Goal: Check status: Check status

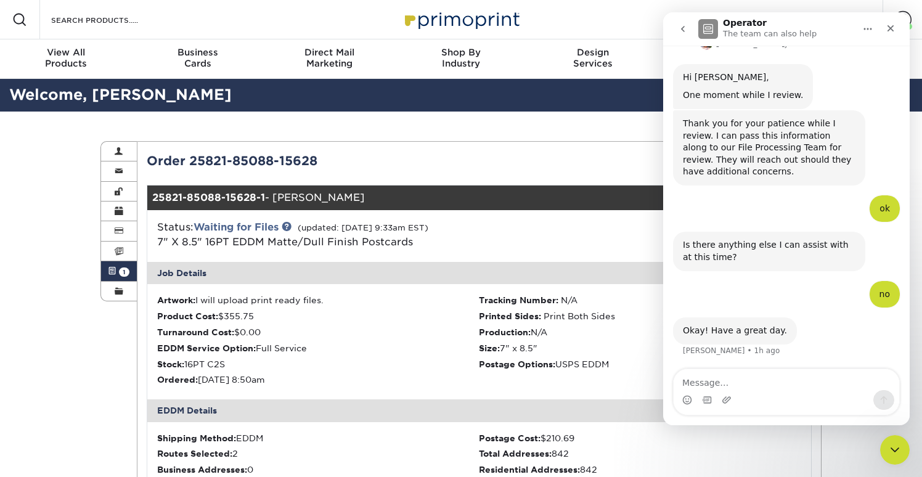
scroll to position [703, 0]
click at [892, 29] on icon "Close" at bounding box center [891, 28] width 7 height 7
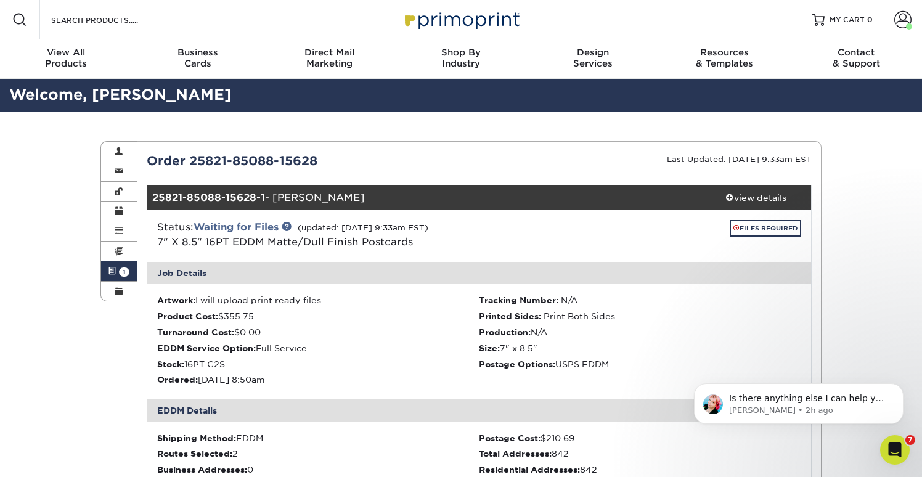
scroll to position [4, 0]
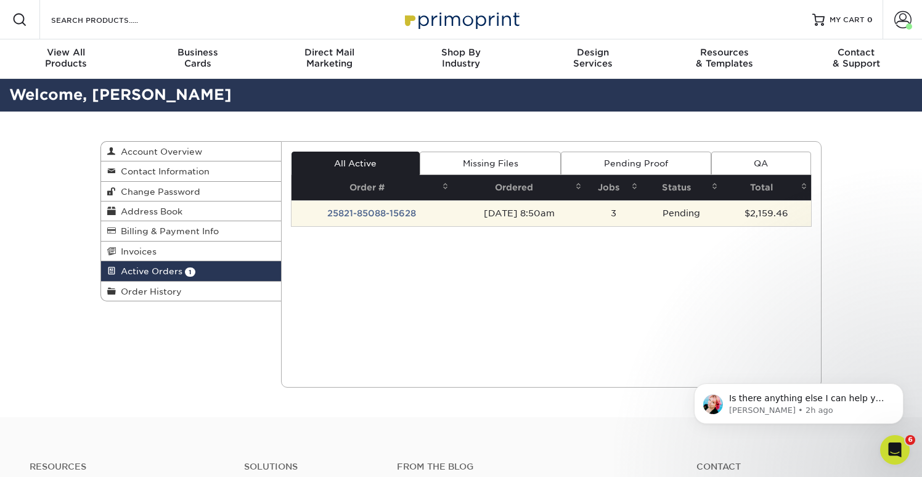
click at [389, 215] on td "25821-85088-15628" at bounding box center [373, 213] width 162 height 26
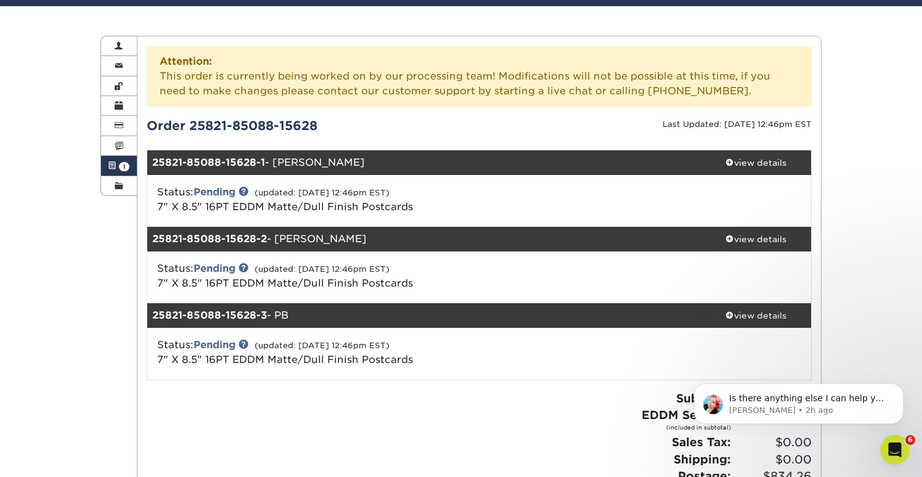
scroll to position [107, 0]
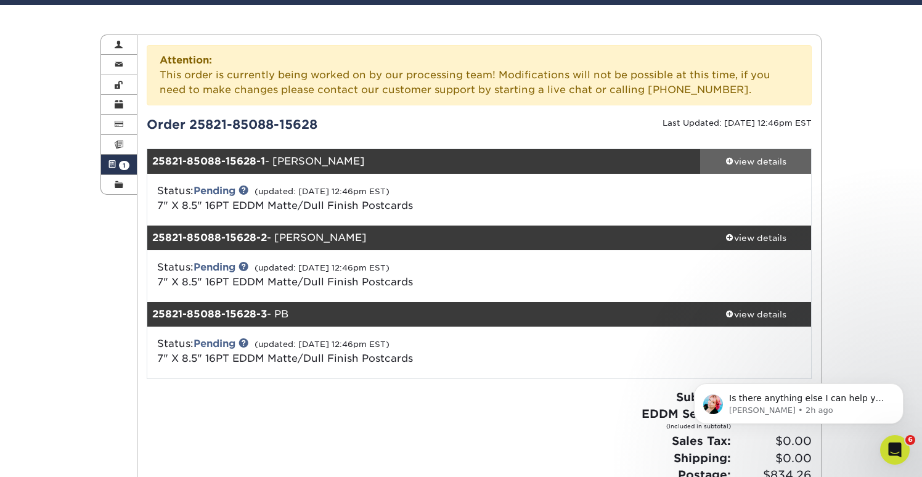
click at [744, 166] on div "view details" at bounding box center [755, 161] width 111 height 12
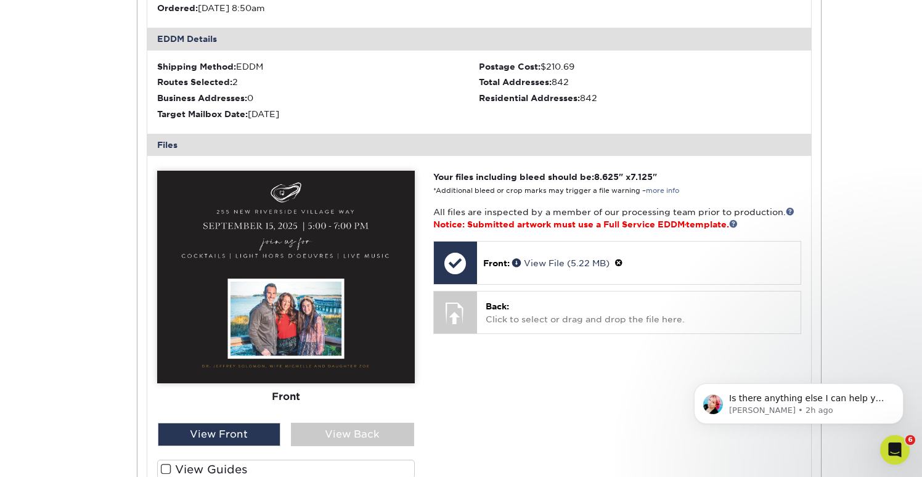
scroll to position [450, 0]
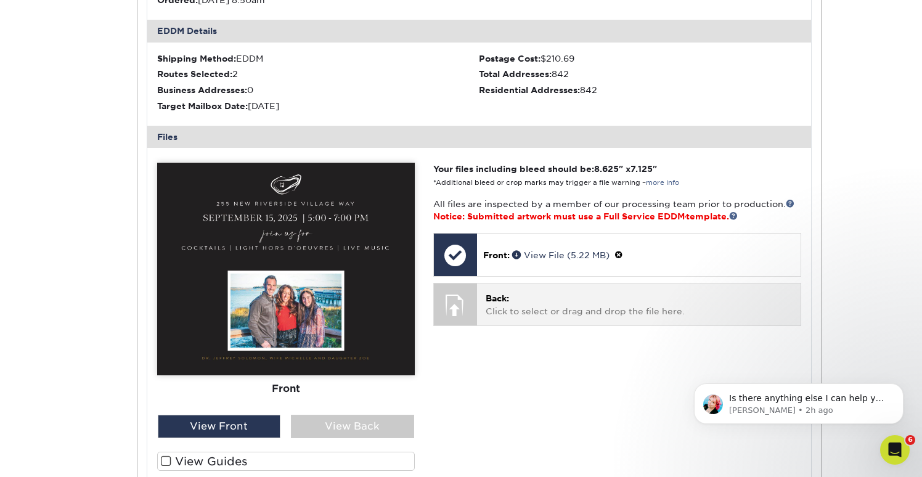
click at [662, 314] on p "Back: Click to select or drag and drop the file here." at bounding box center [639, 304] width 306 height 25
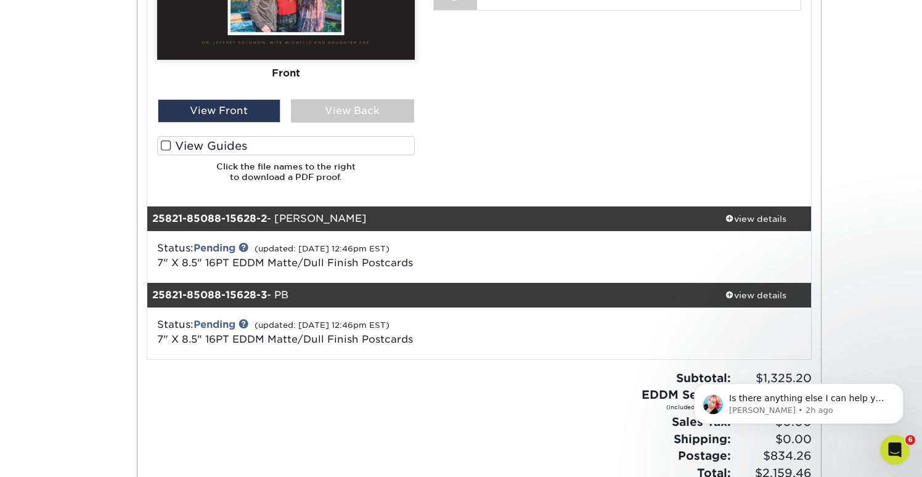
scroll to position [837, 0]
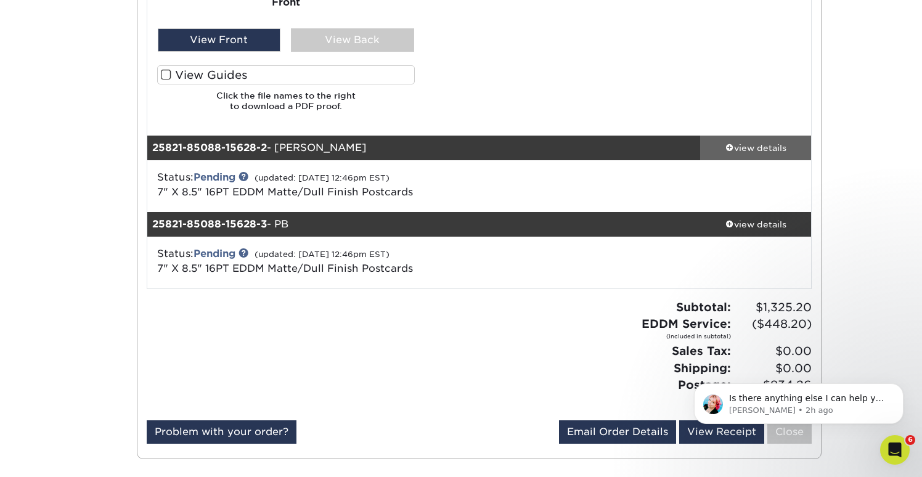
click at [731, 150] on span at bounding box center [730, 147] width 9 height 9
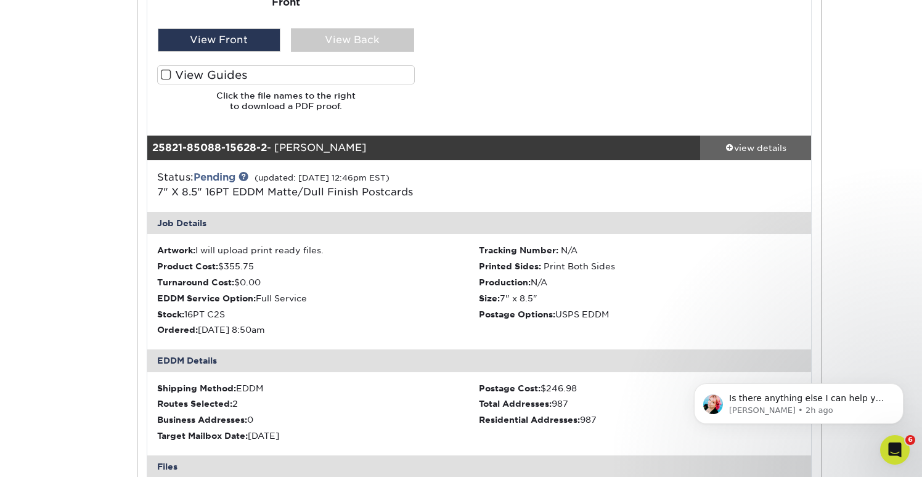
click at [728, 147] on span at bounding box center [730, 147] width 9 height 9
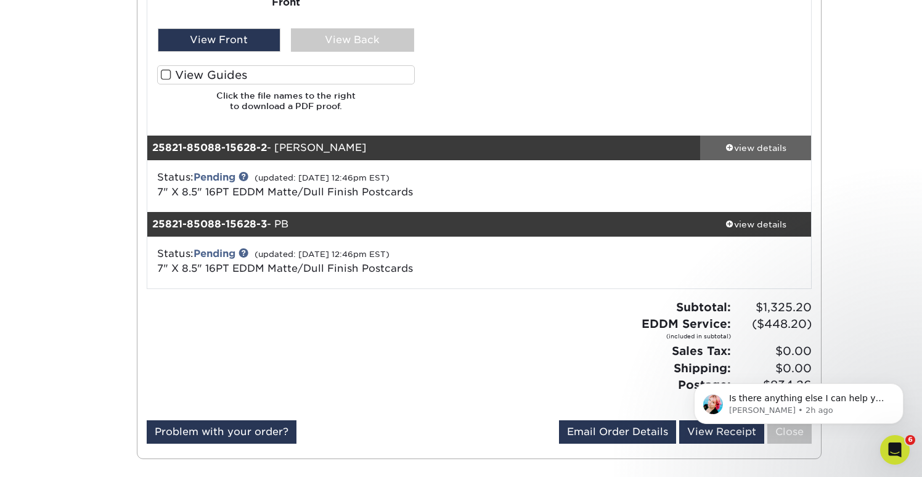
click at [728, 147] on span at bounding box center [730, 147] width 9 height 9
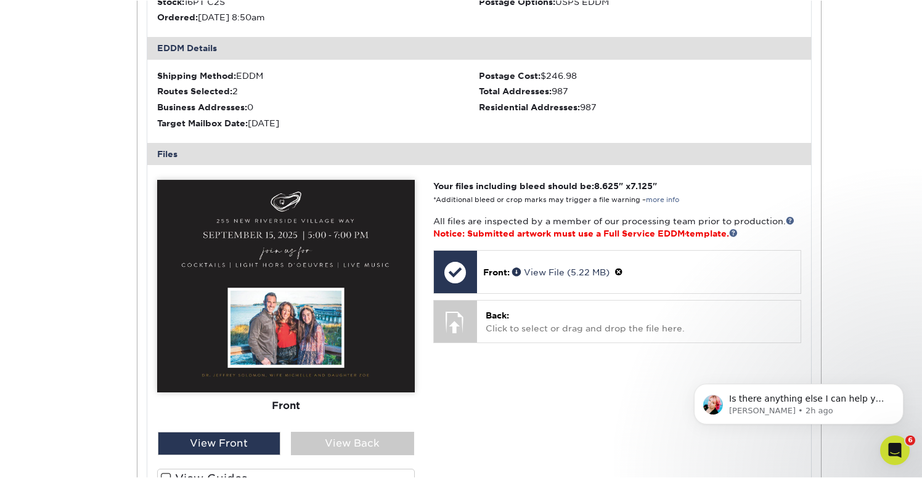
scroll to position [1155, 0]
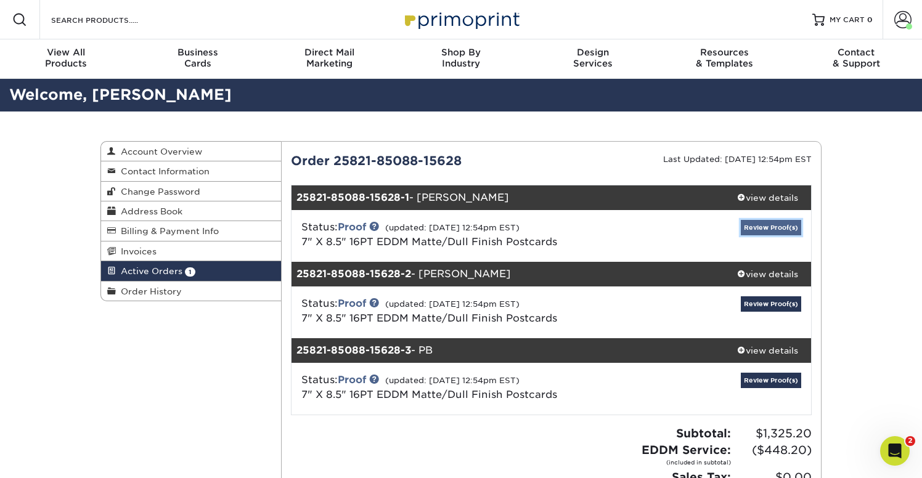
click at [774, 223] on link "Review Proof(s)" at bounding box center [771, 227] width 60 height 15
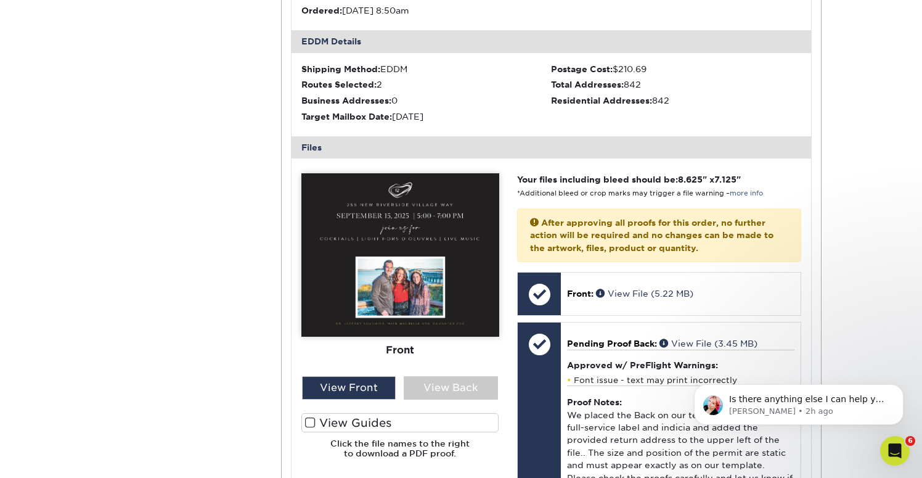
scroll to position [372, 0]
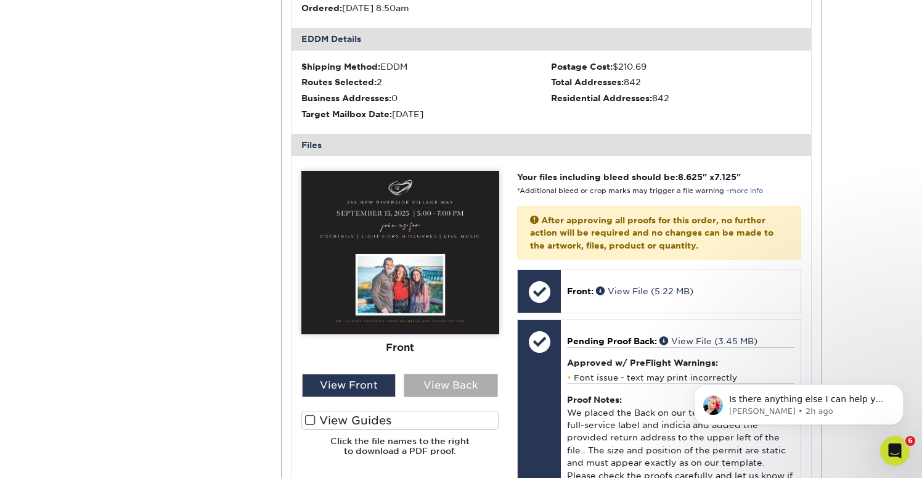
click at [457, 385] on div "View Back" at bounding box center [451, 385] width 94 height 23
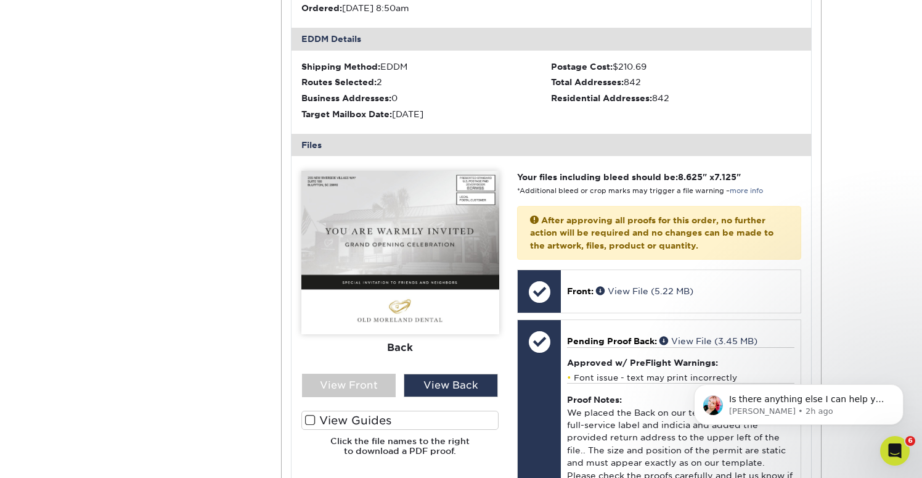
click at [449, 285] on img at bounding box center [400, 252] width 198 height 163
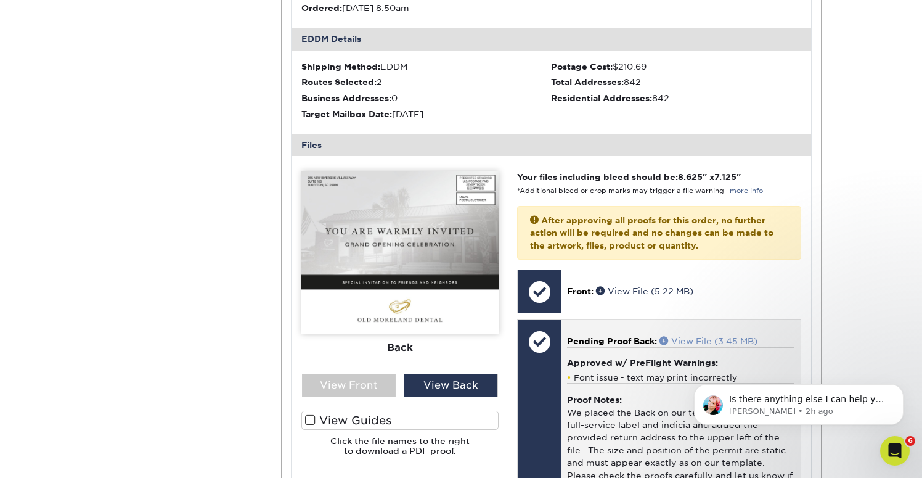
click at [722, 338] on link "View File (3.45 MB)" at bounding box center [709, 341] width 98 height 10
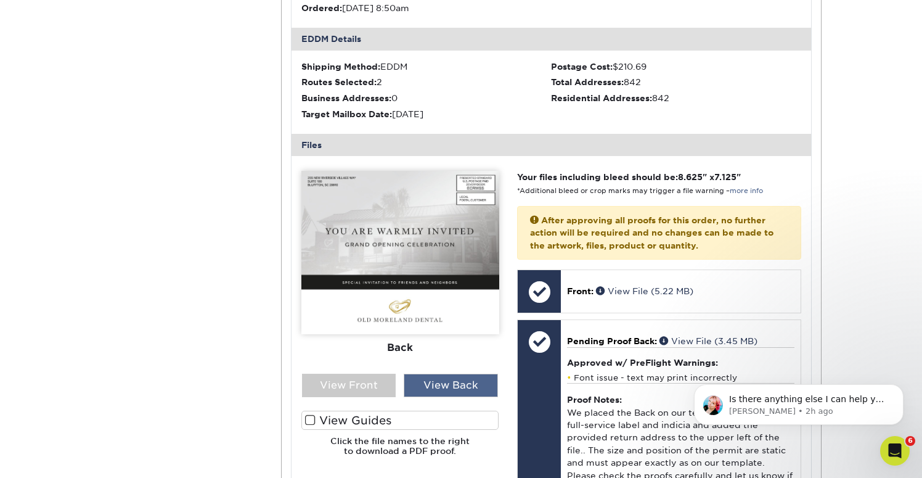
click at [446, 379] on div "View Back" at bounding box center [451, 385] width 94 height 23
click at [374, 388] on div "View Front" at bounding box center [349, 385] width 94 height 23
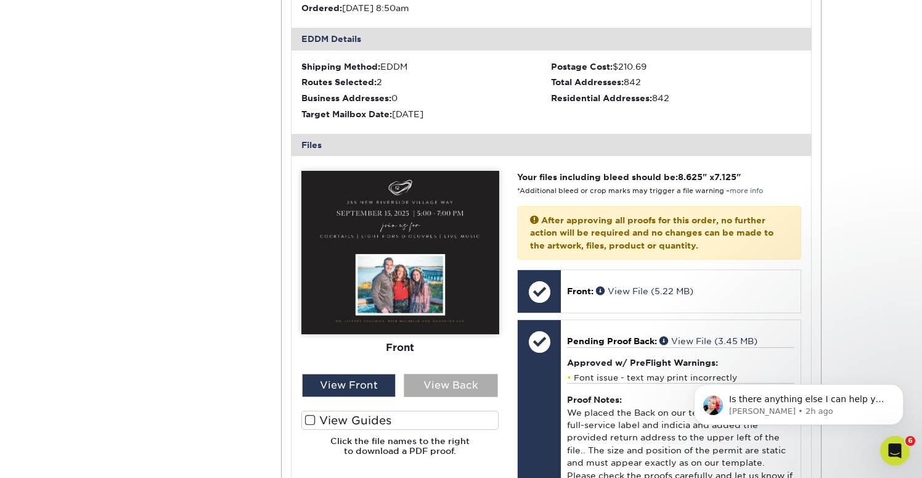
click at [428, 390] on div "View Back" at bounding box center [451, 385] width 94 height 23
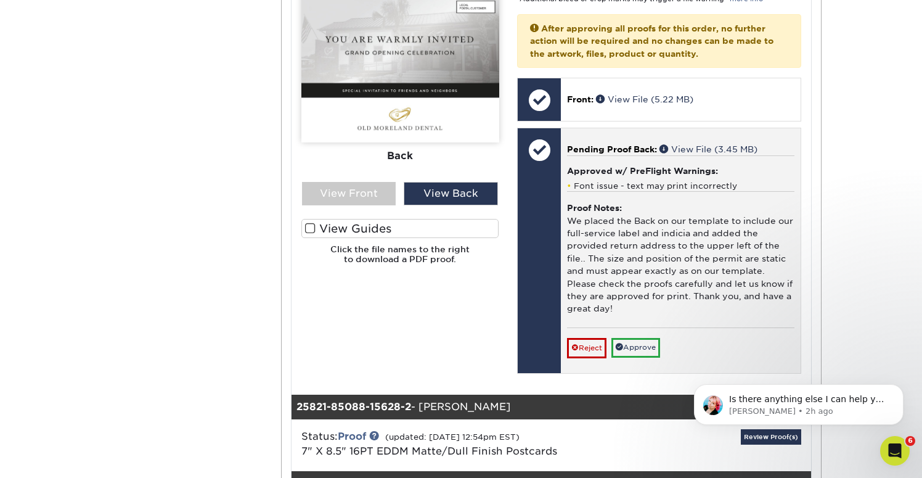
scroll to position [571, 0]
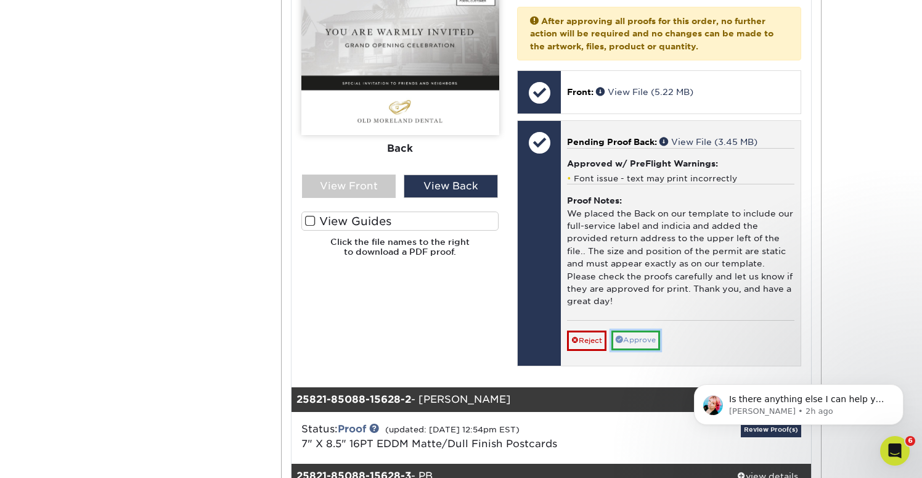
click at [636, 344] on link "Approve" at bounding box center [636, 339] width 49 height 19
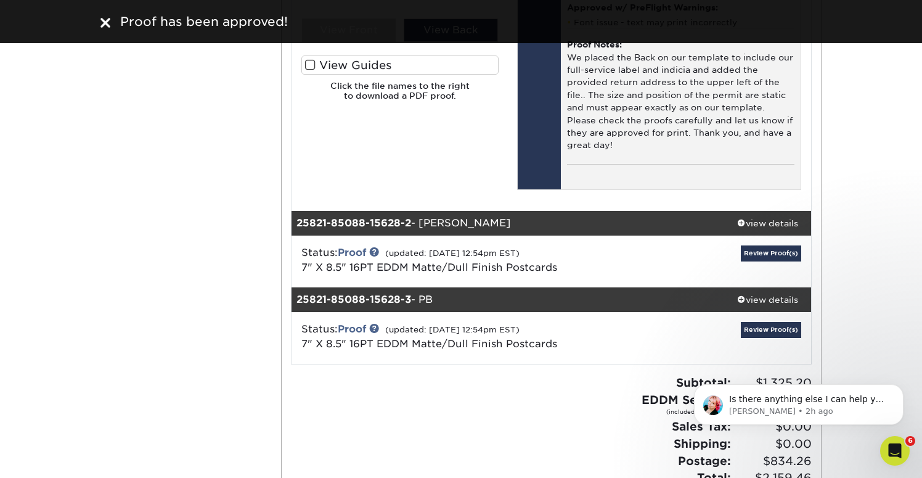
scroll to position [738, 0]
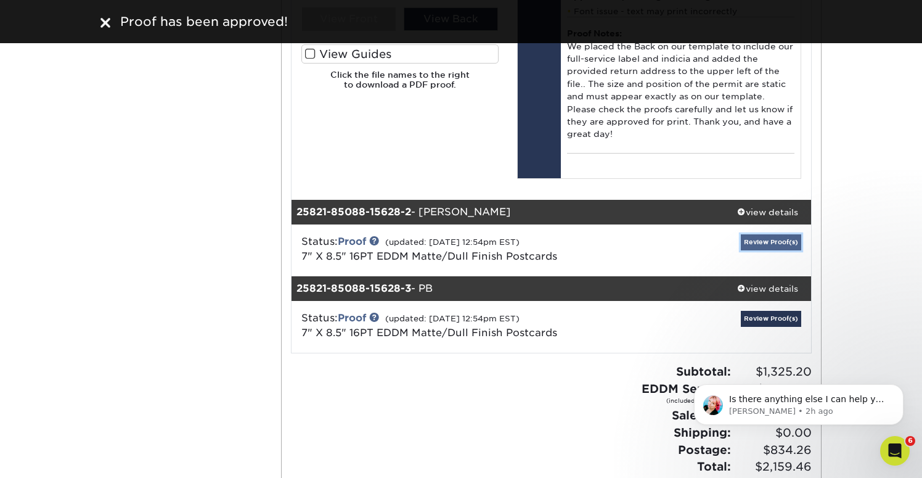
click at [759, 241] on link "Review Proof(s)" at bounding box center [771, 241] width 60 height 15
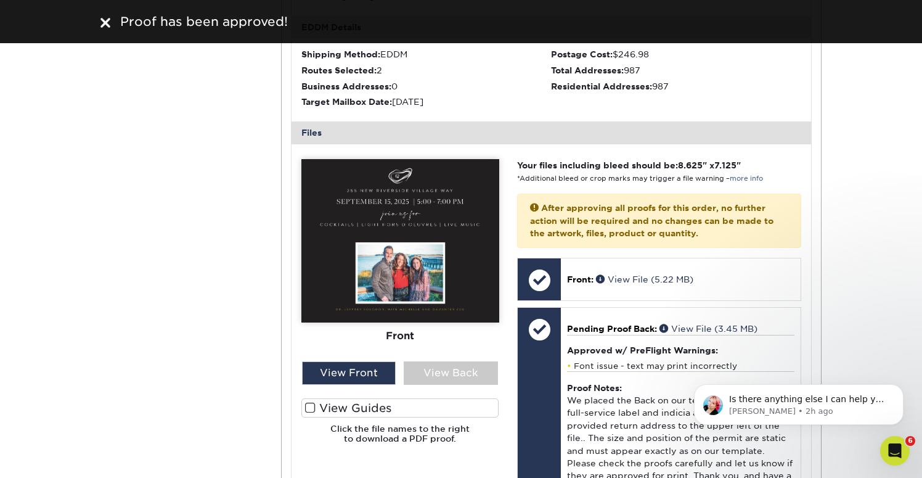
scroll to position [1180, 0]
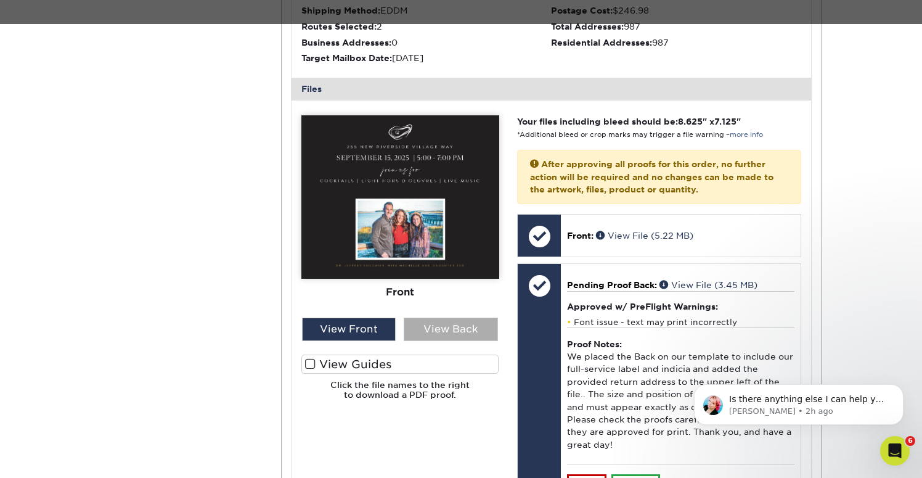
click at [456, 335] on div "View Back" at bounding box center [451, 328] width 94 height 23
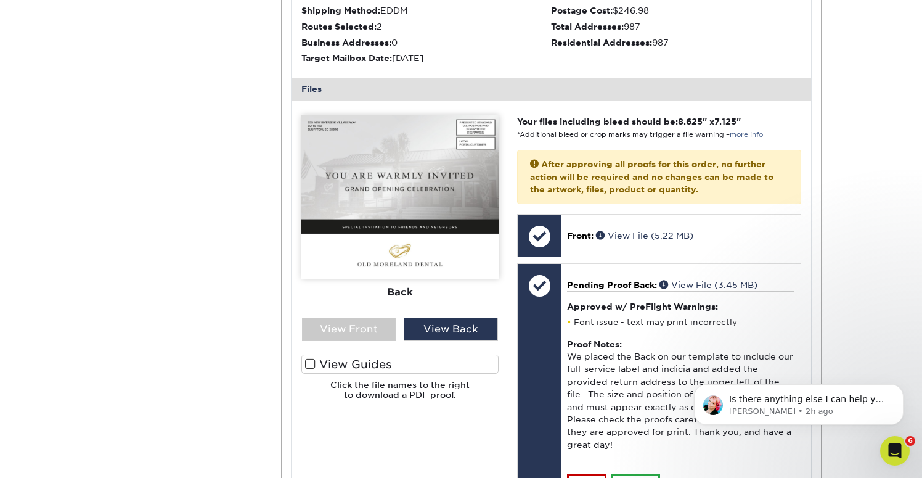
click at [432, 236] on img at bounding box center [400, 196] width 198 height 163
click at [355, 334] on div "View Front" at bounding box center [349, 328] width 94 height 23
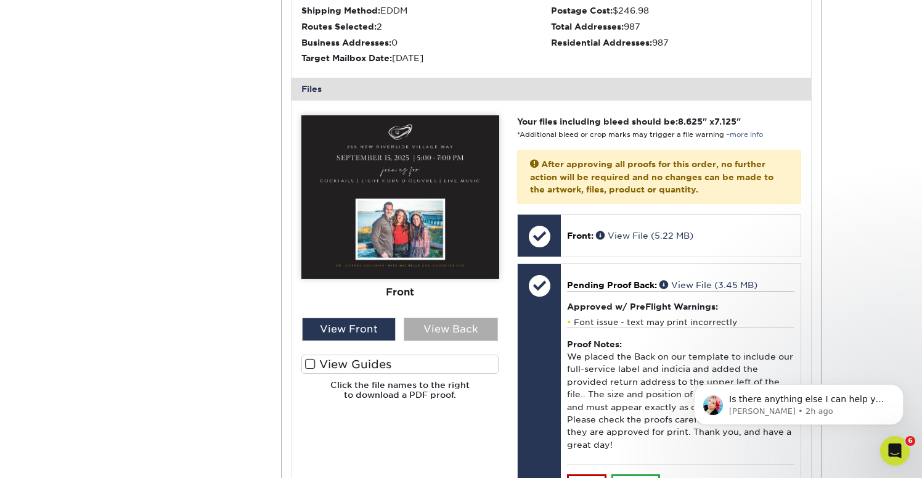
click at [440, 327] on div "View Back" at bounding box center [451, 328] width 94 height 23
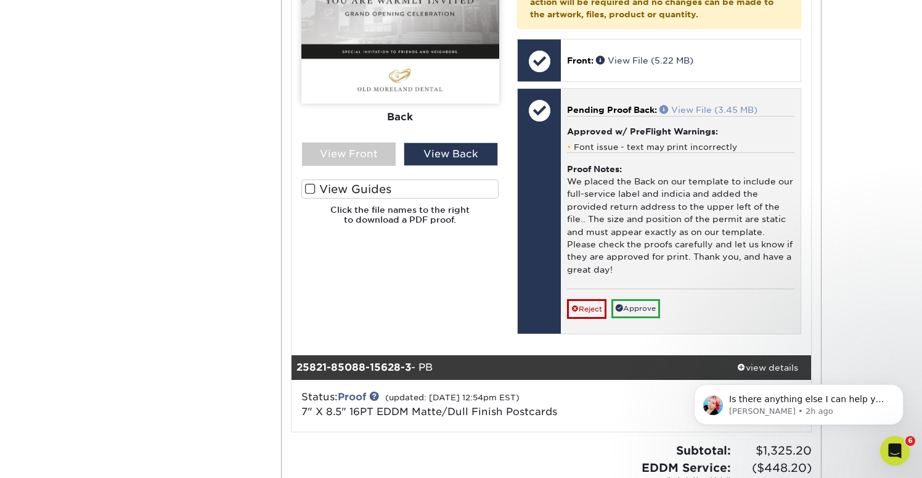
scroll to position [1361, 0]
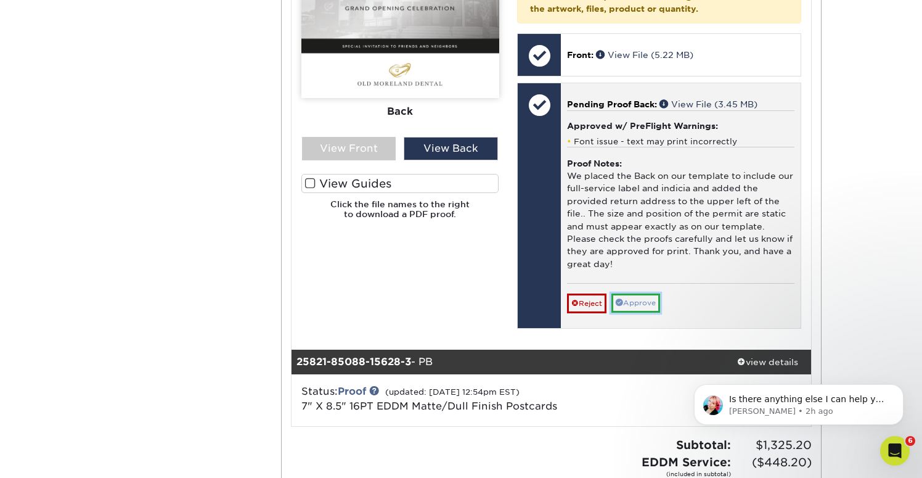
click at [652, 301] on link "Approve" at bounding box center [636, 302] width 49 height 19
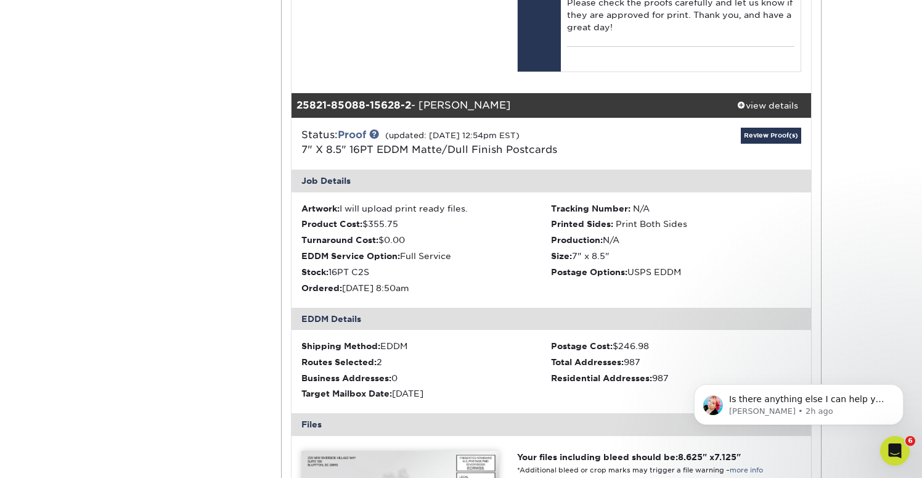
scroll to position [851, 0]
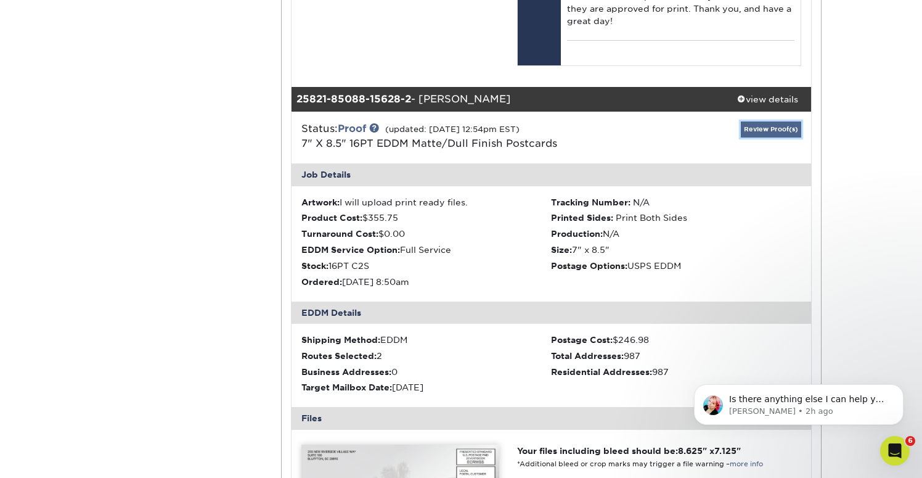
click at [763, 126] on link "Review Proof(s)" at bounding box center [771, 128] width 60 height 15
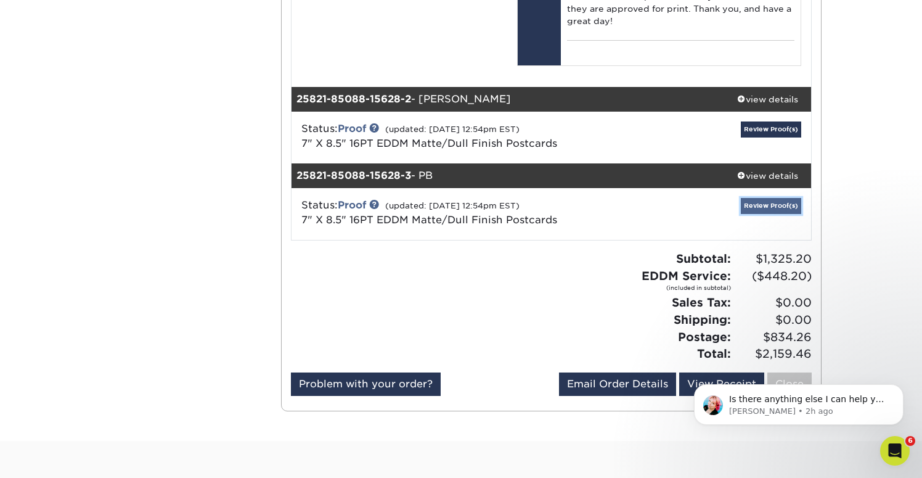
click at [768, 205] on link "Review Proof(s)" at bounding box center [771, 205] width 60 height 15
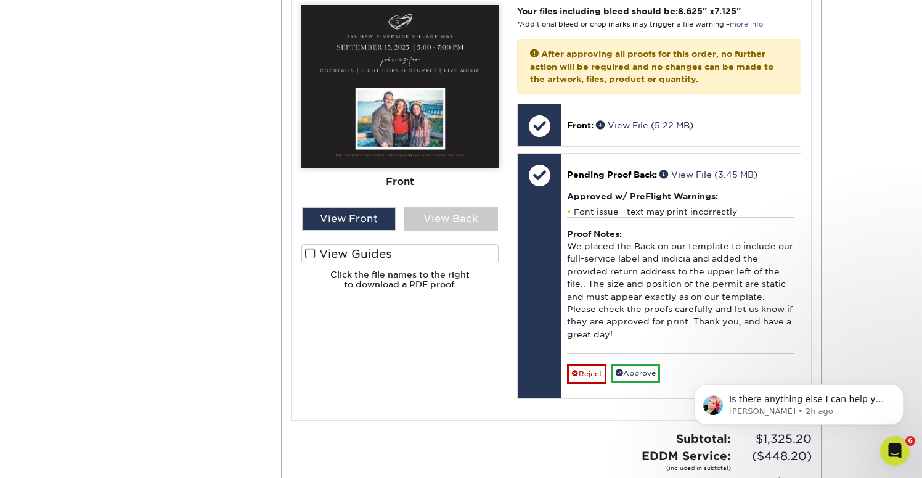
scroll to position [1370, 0]
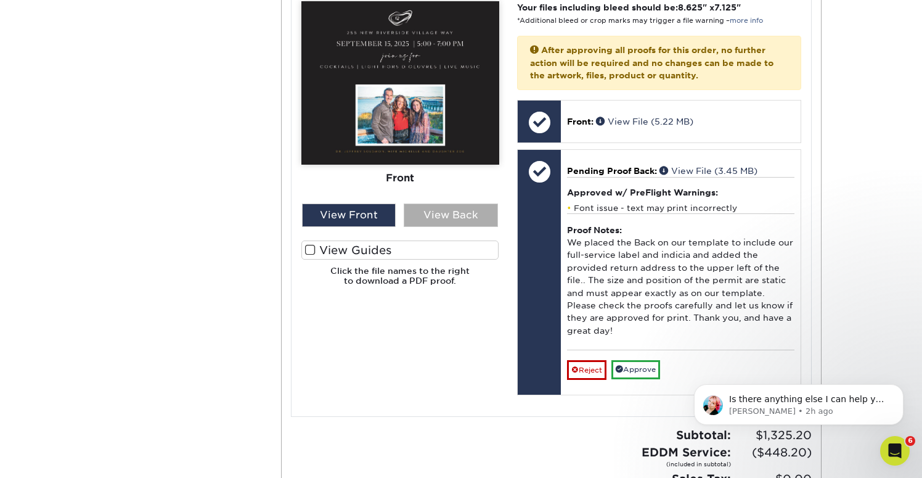
click at [441, 213] on div "View Back" at bounding box center [451, 214] width 94 height 23
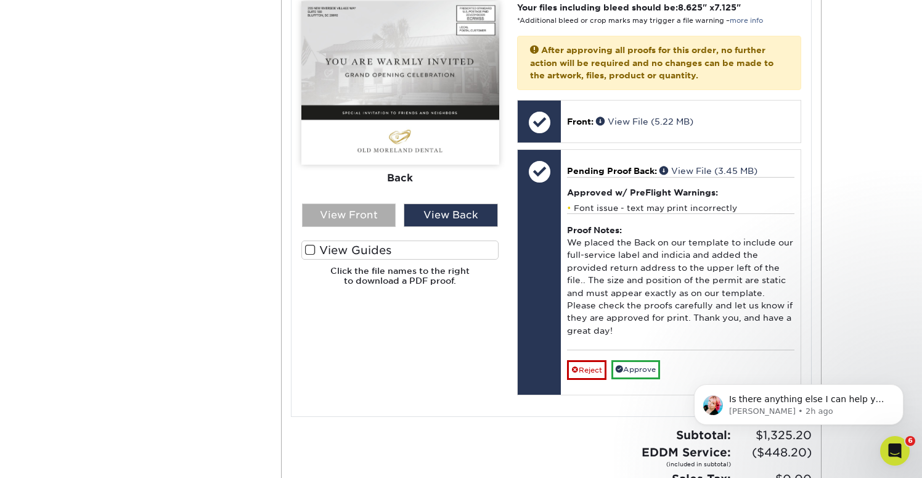
click at [345, 208] on div "View Front" at bounding box center [349, 214] width 94 height 23
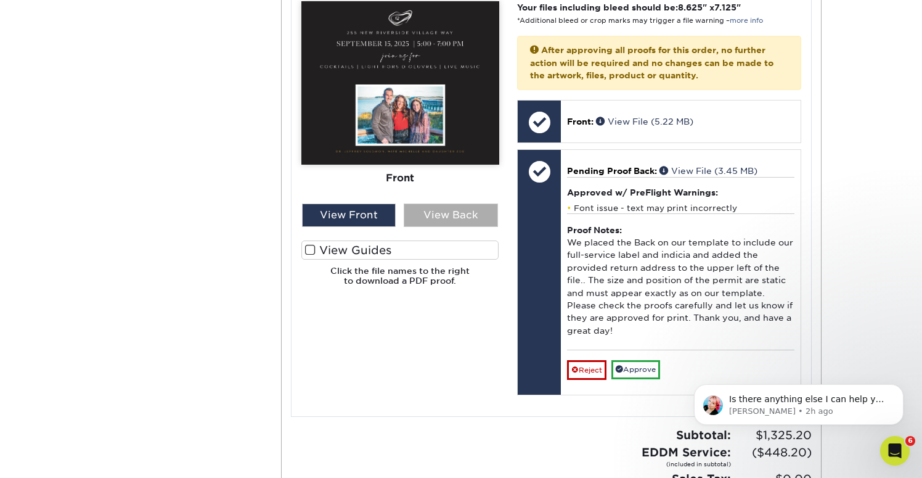
click at [433, 207] on div "View Back" at bounding box center [451, 214] width 94 height 23
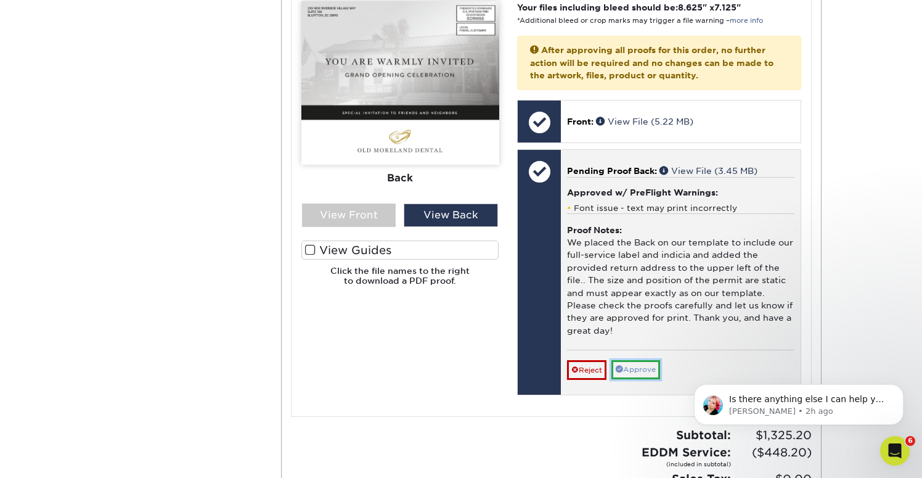
click at [647, 369] on link "Approve" at bounding box center [636, 369] width 49 height 19
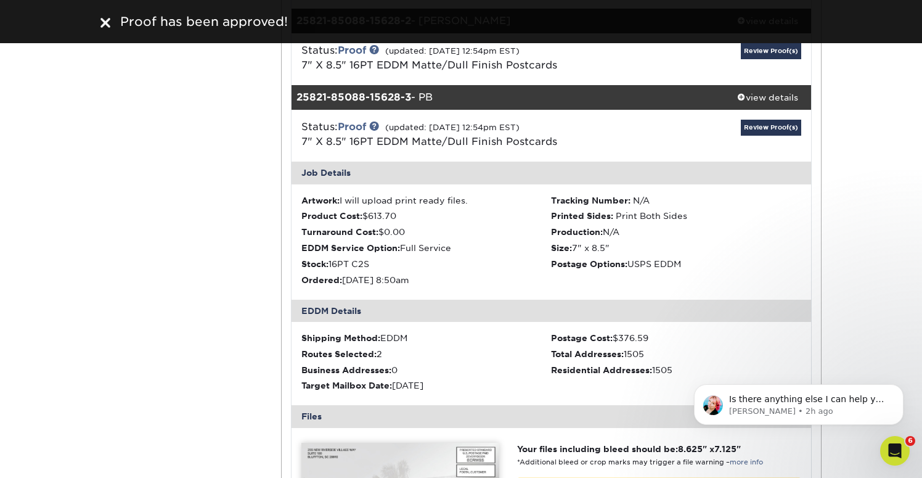
scroll to position [928, 0]
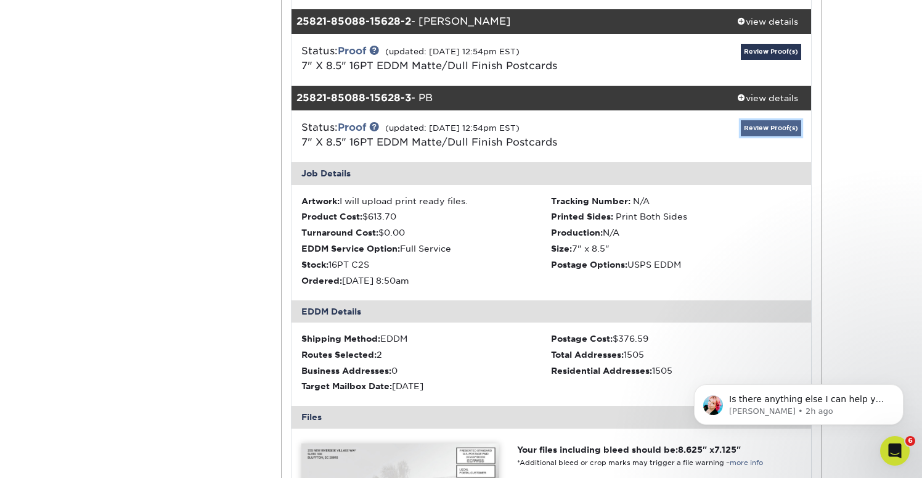
click at [784, 128] on link "Review Proof(s)" at bounding box center [771, 127] width 60 height 15
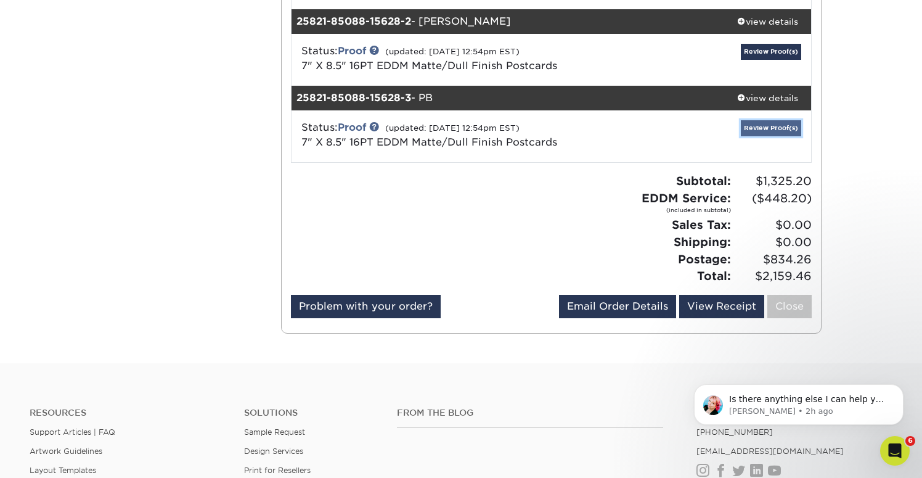
click at [784, 128] on link "Review Proof(s)" at bounding box center [771, 127] width 60 height 15
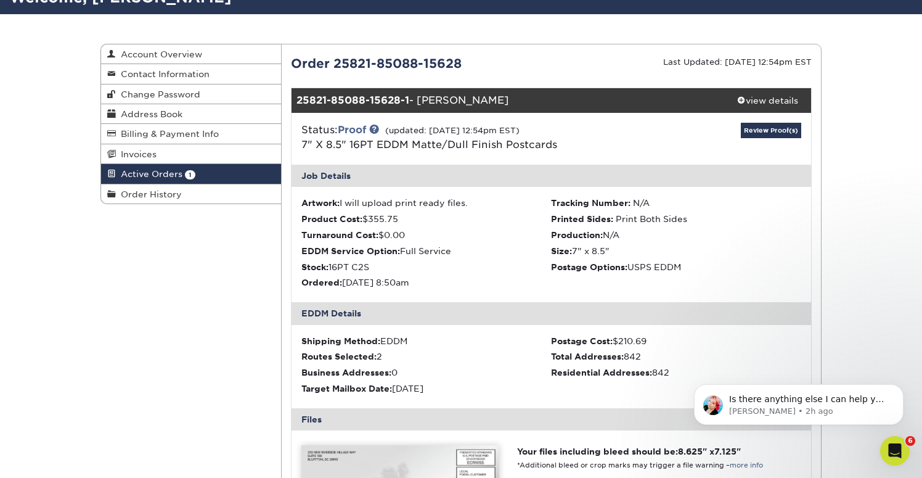
scroll to position [93, 0]
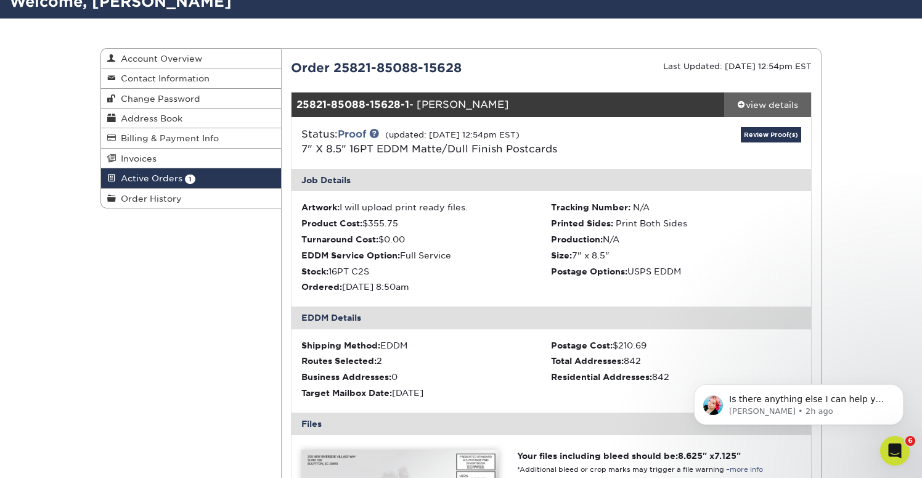
click at [770, 105] on div "view details" at bounding box center [767, 105] width 87 height 12
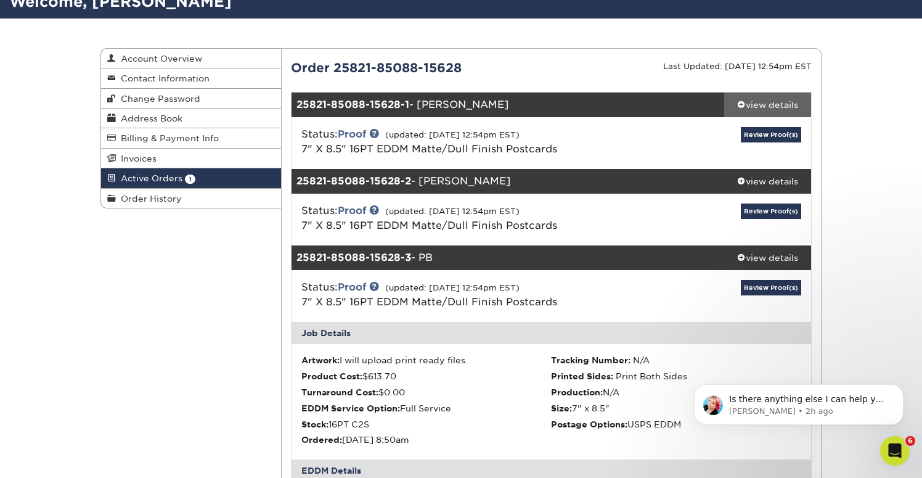
click at [770, 105] on div "view details" at bounding box center [767, 105] width 87 height 12
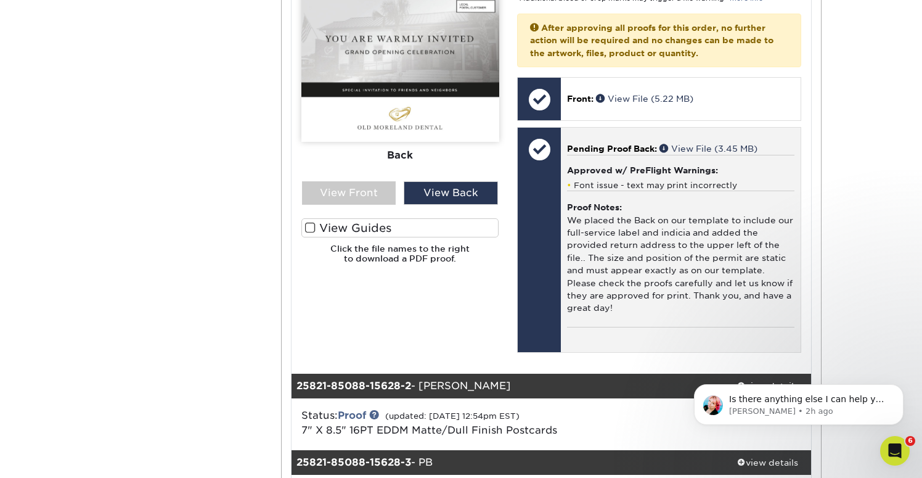
scroll to position [580, 0]
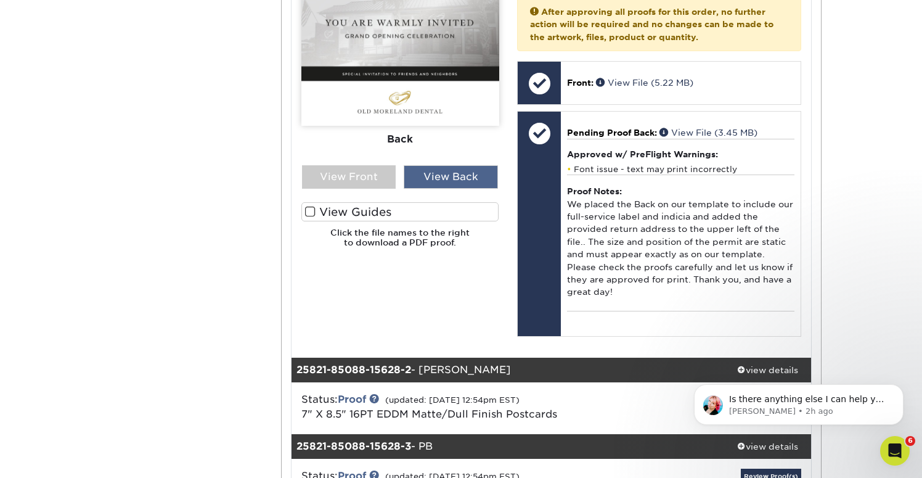
click at [460, 178] on div "View Back" at bounding box center [451, 176] width 94 height 23
click at [388, 180] on div "View Front" at bounding box center [349, 176] width 94 height 23
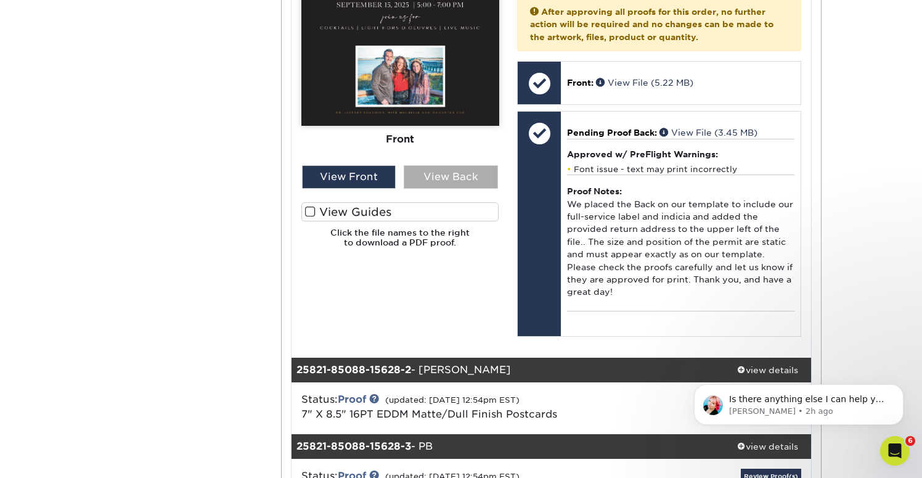
click at [452, 173] on div "View Back" at bounding box center [451, 176] width 94 height 23
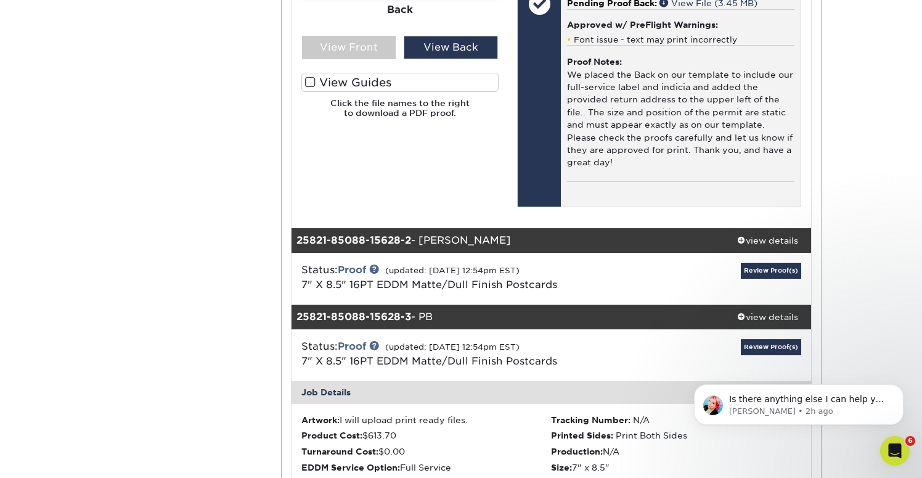
scroll to position [721, 0]
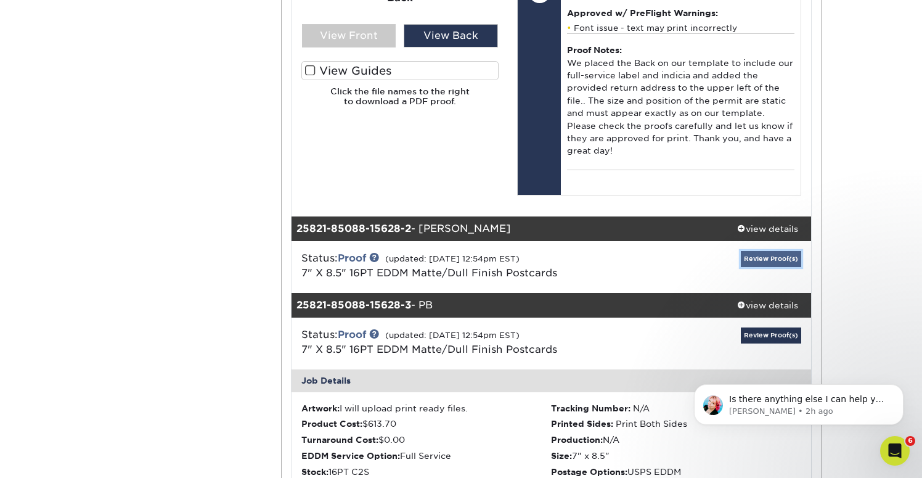
click at [771, 266] on link "Review Proof(s)" at bounding box center [771, 258] width 60 height 15
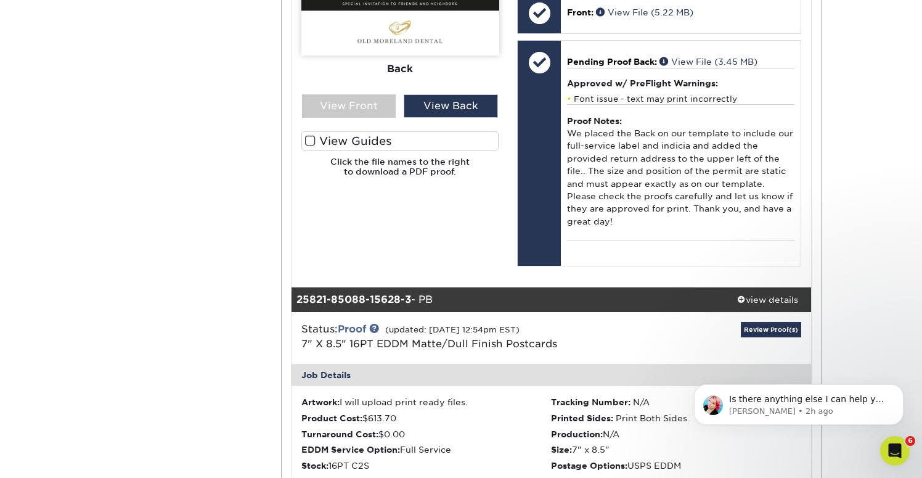
scroll to position [1417, 0]
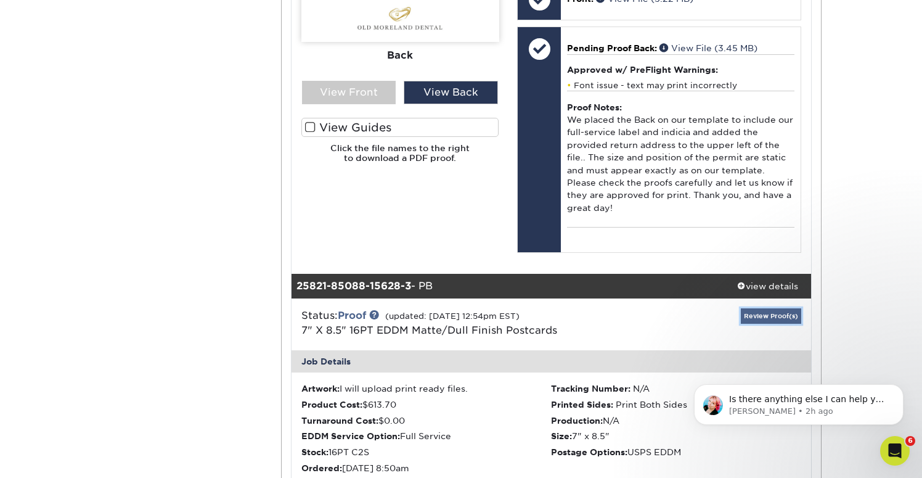
click at [772, 312] on link "Review Proof(s)" at bounding box center [771, 315] width 60 height 15
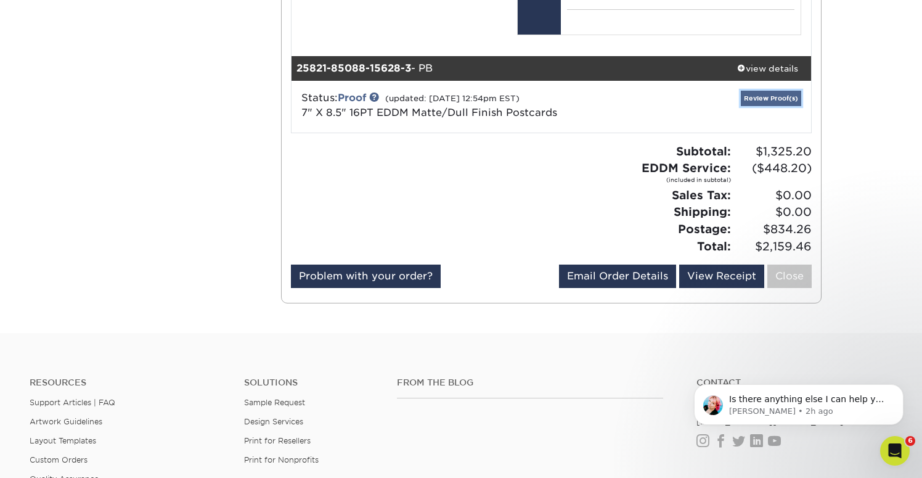
scroll to position [1656, 0]
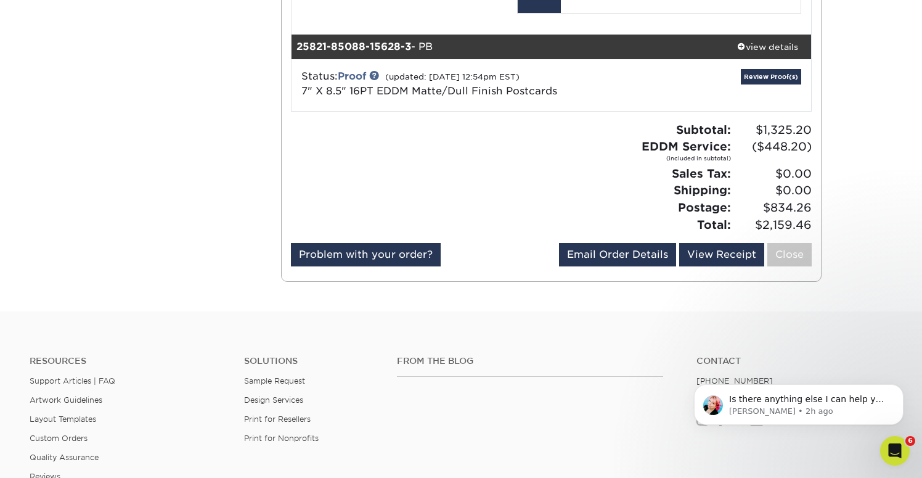
click at [765, 85] on div "Review Proof(s)" at bounding box center [723, 85] width 173 height 32
click at [763, 75] on link "Review Proof(s)" at bounding box center [771, 76] width 60 height 15
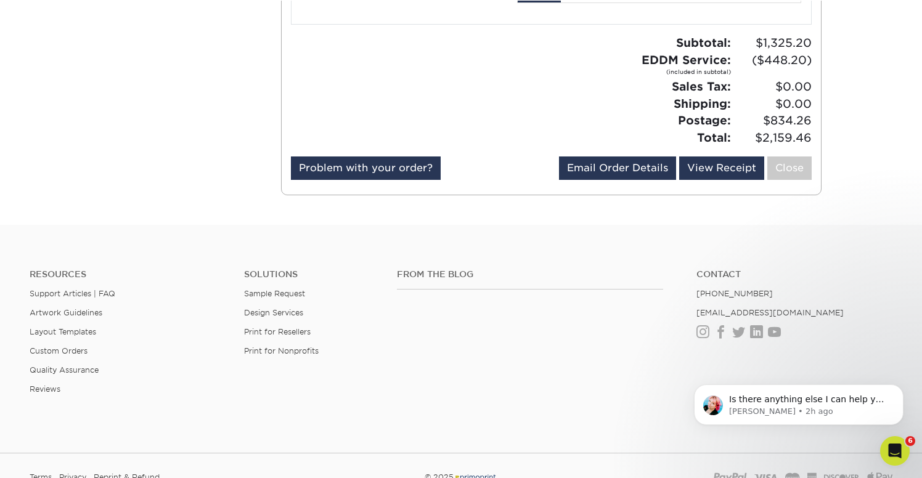
scroll to position [2421, 0]
